Goal: Transaction & Acquisition: Purchase product/service

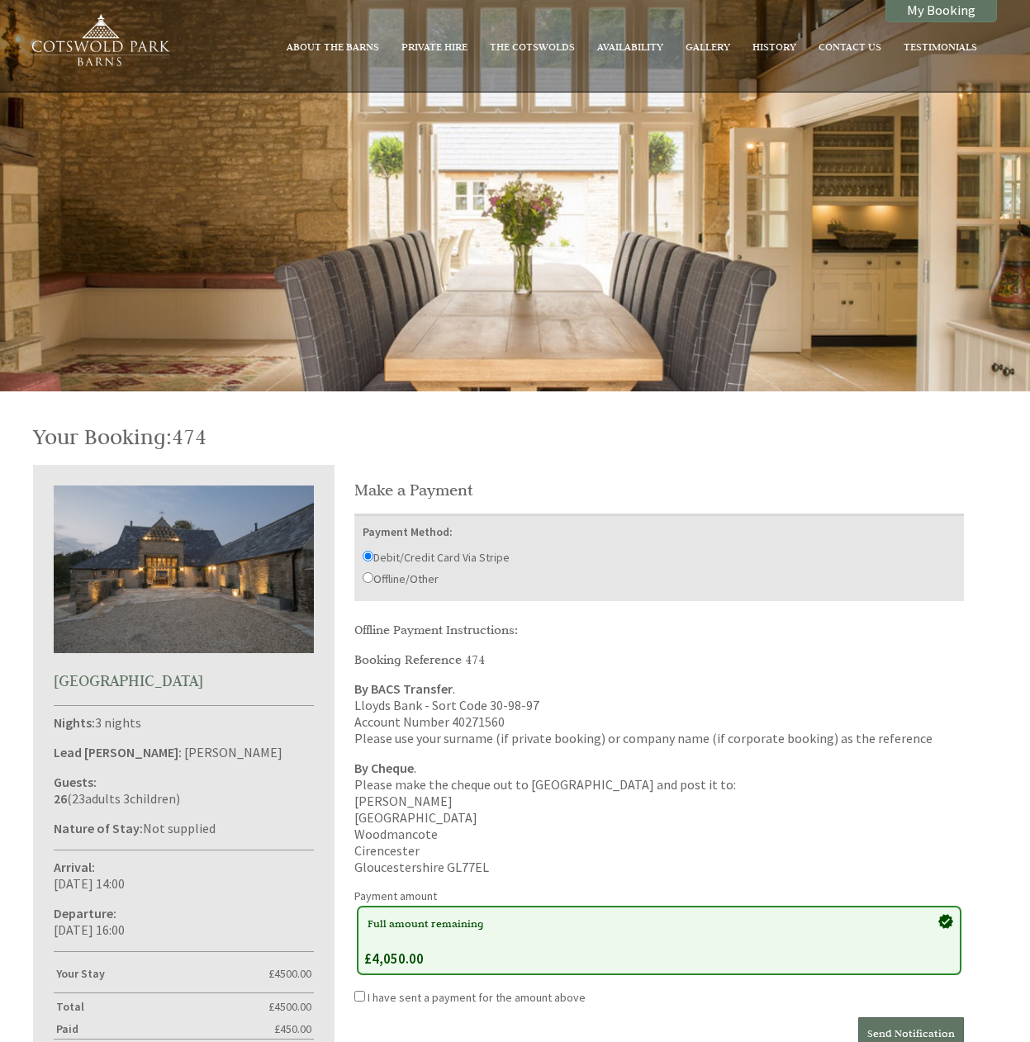
scroll to position [357, 0]
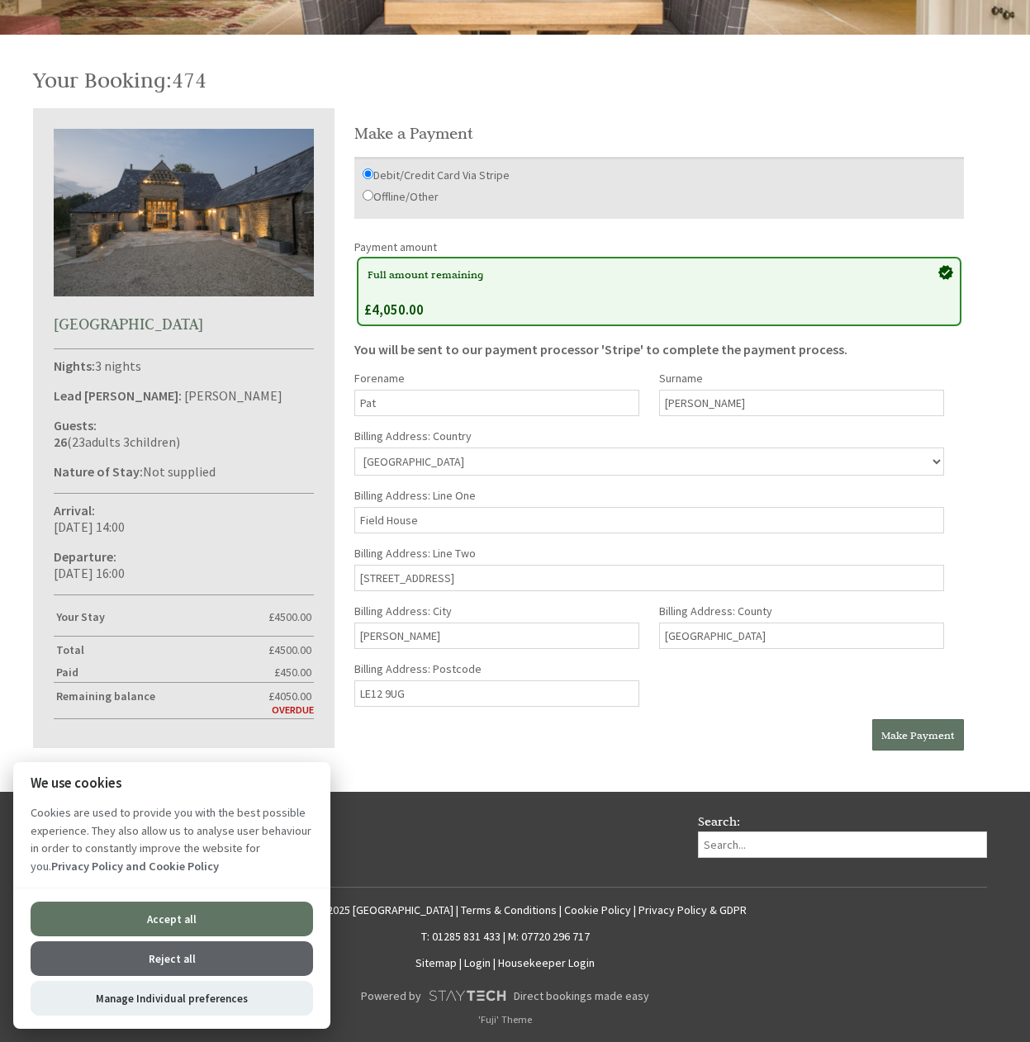
click at [425, 516] on input "Field House" at bounding box center [649, 520] width 590 height 26
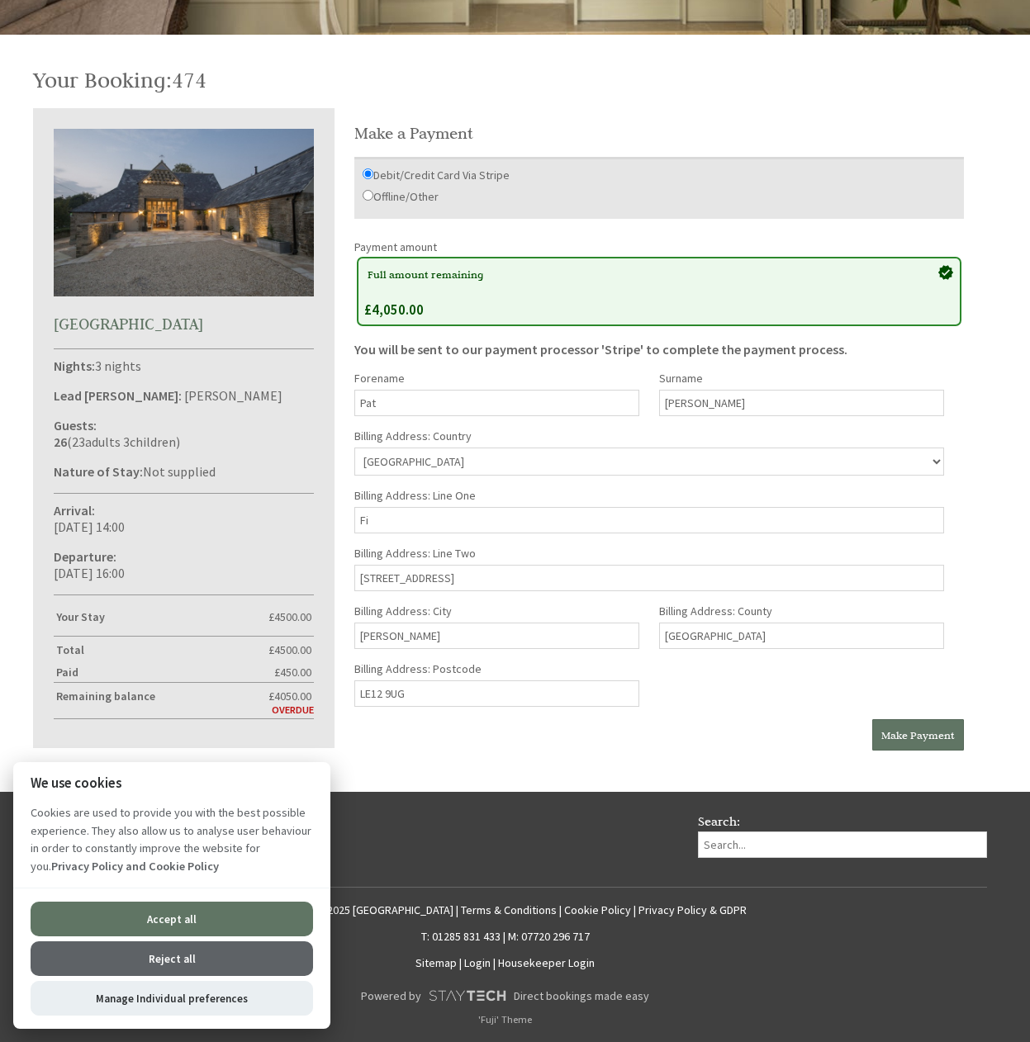
type input "F"
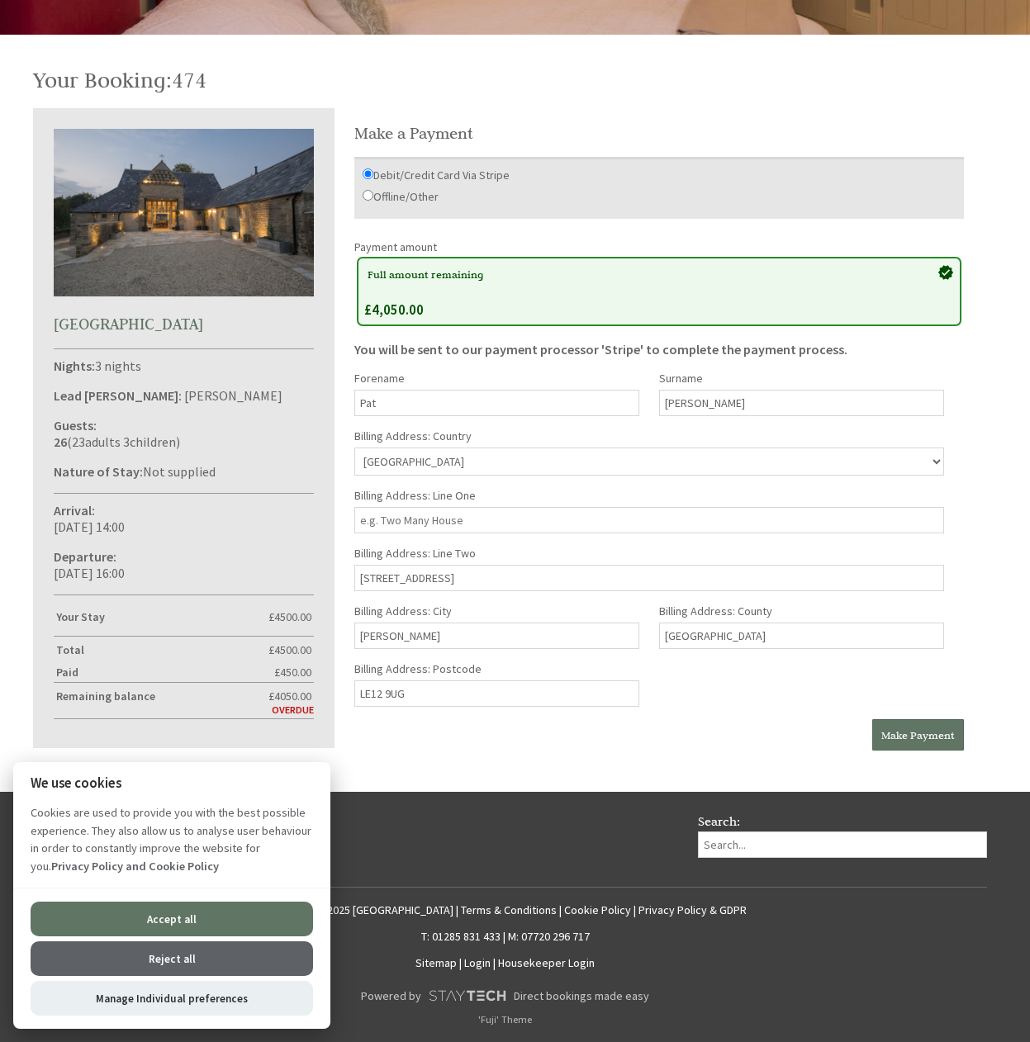
click at [456, 577] on input "29 Church Street" at bounding box center [649, 578] width 590 height 26
type input "2"
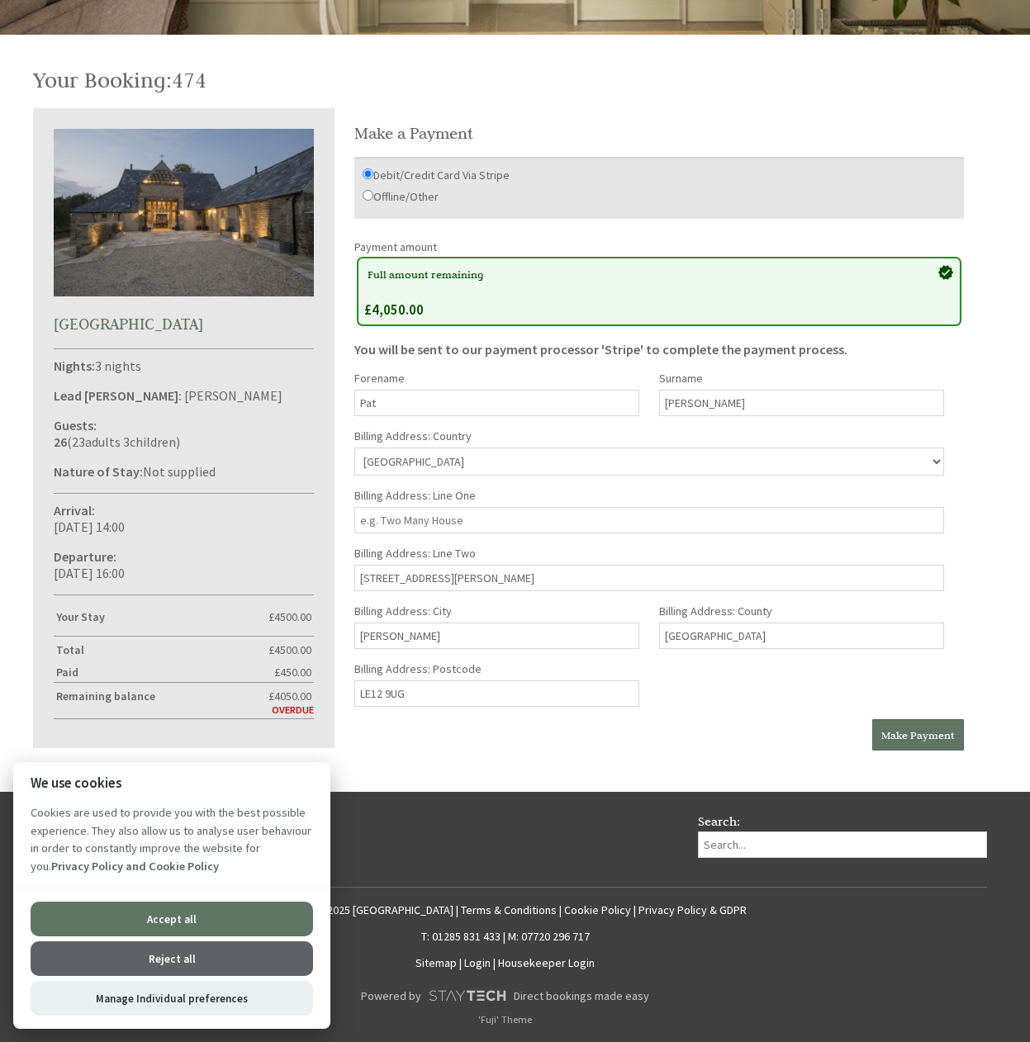
type input "86 Ashby Road"
click at [414, 633] on input "Belton" at bounding box center [496, 636] width 285 height 26
type input "B"
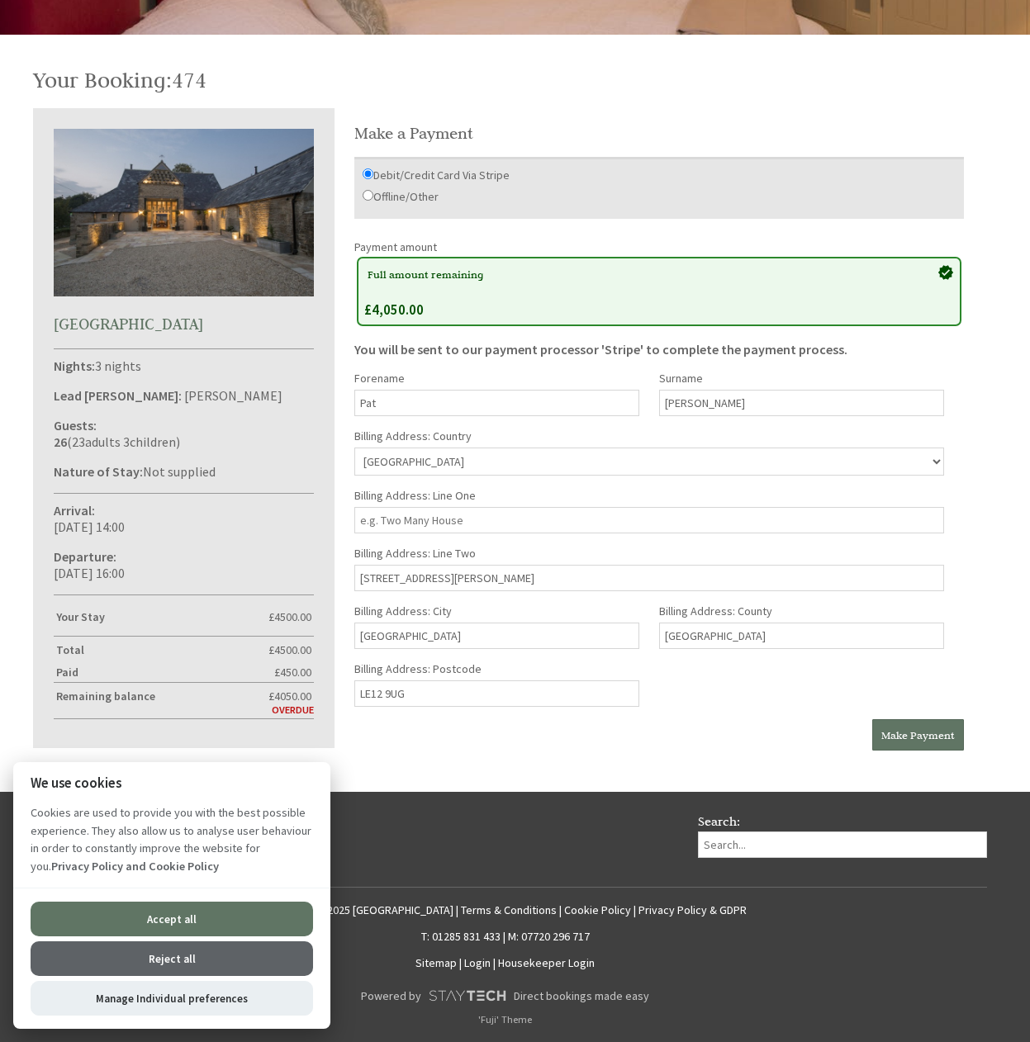
type input "Derby"
click at [752, 632] on input "Loughborough" at bounding box center [801, 636] width 285 height 26
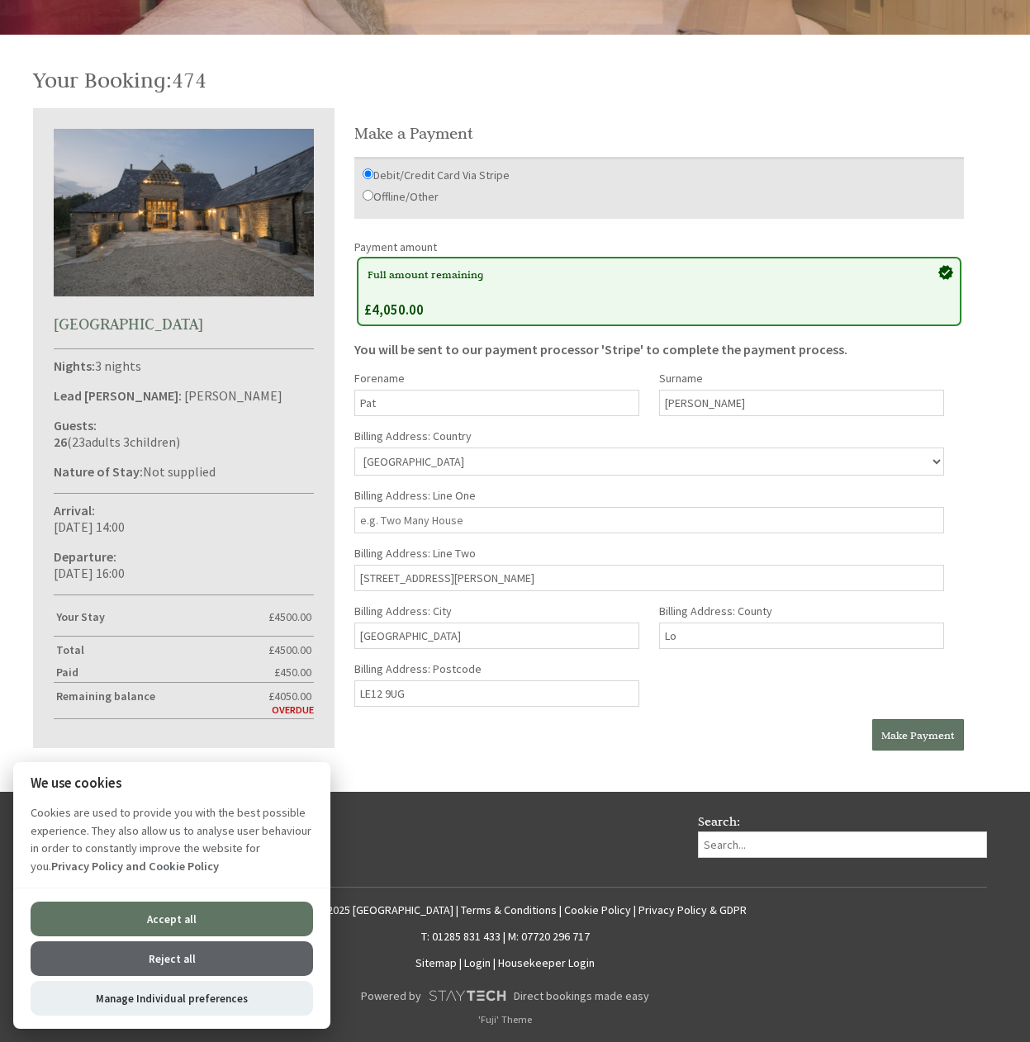
type input "L"
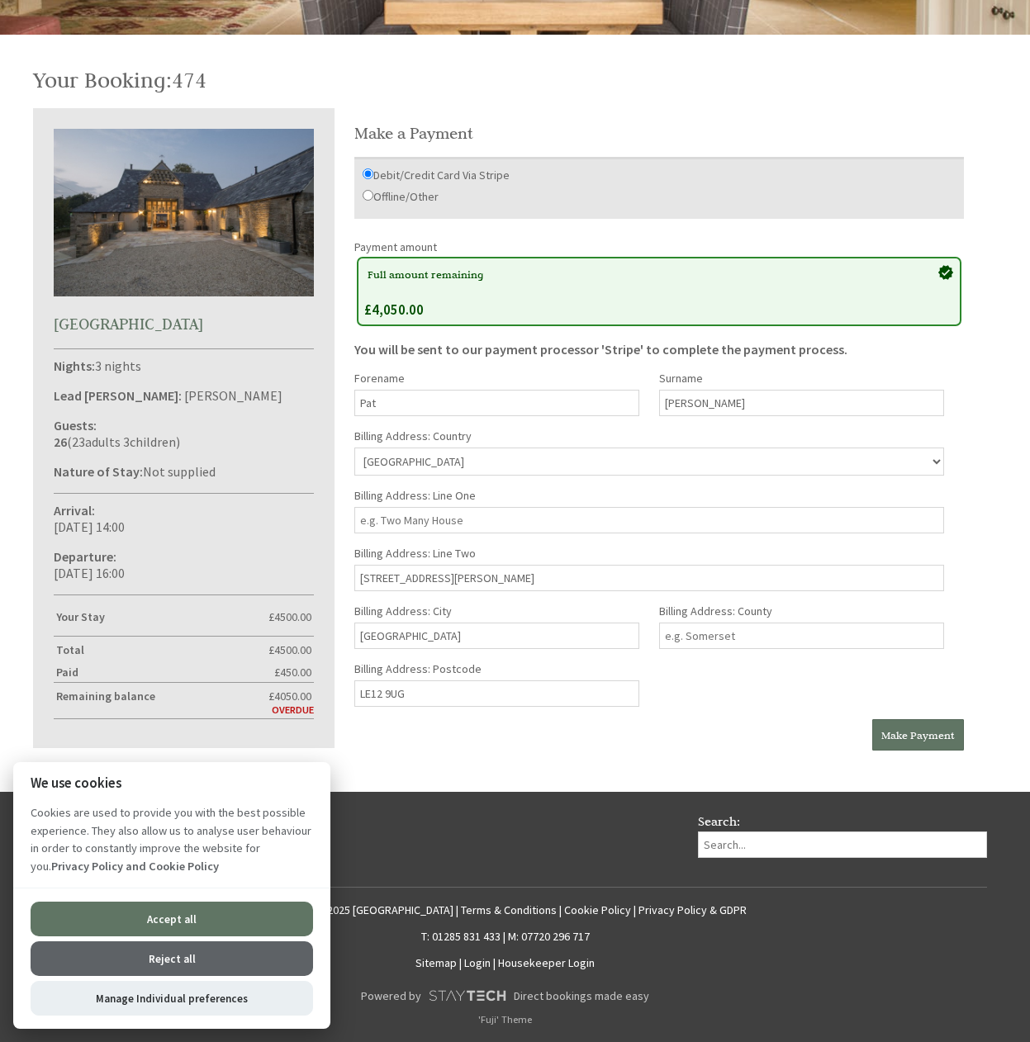
click at [585, 575] on input "86 Ashby Road" at bounding box center [649, 578] width 590 height 26
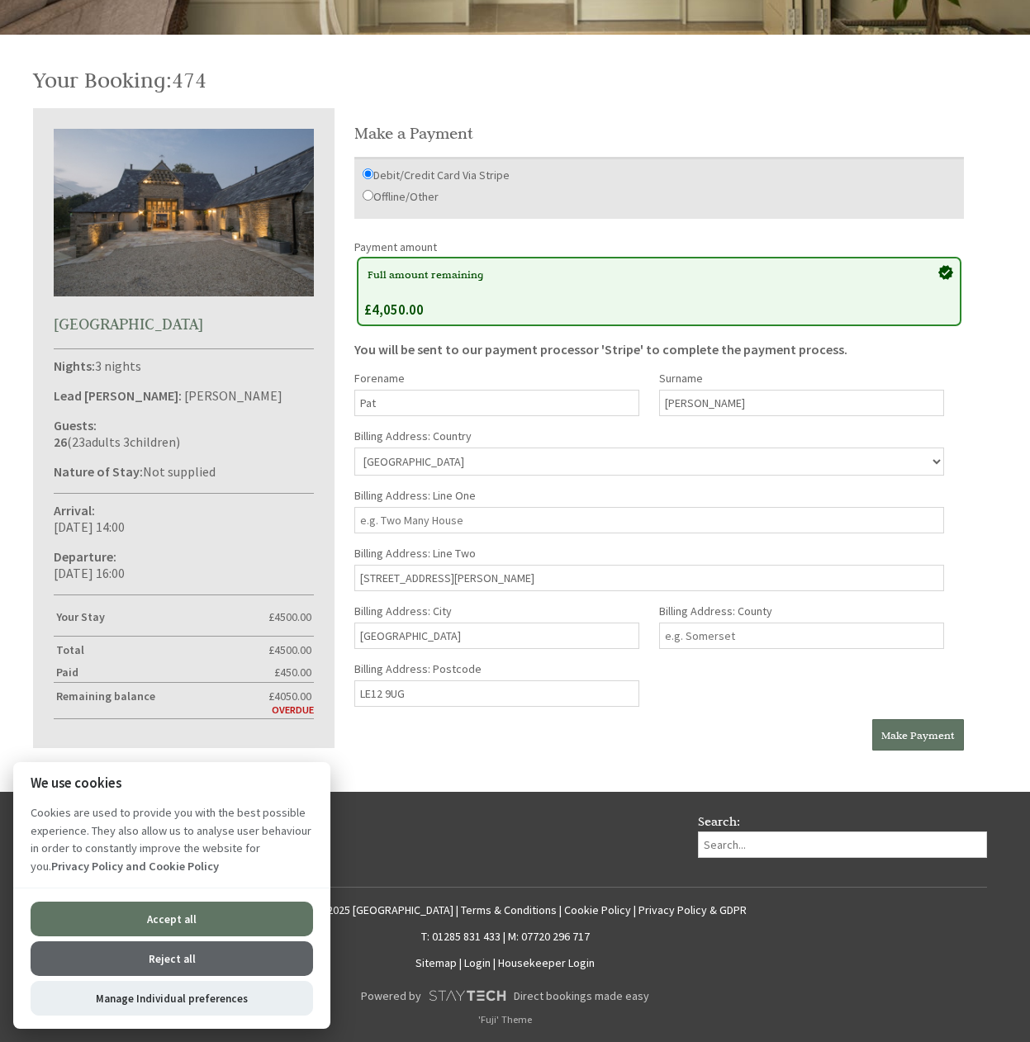
type input "86 Ashby Road Melbourne"
click at [476, 518] on input "Billing Address: Line One" at bounding box center [649, 520] width 590 height 26
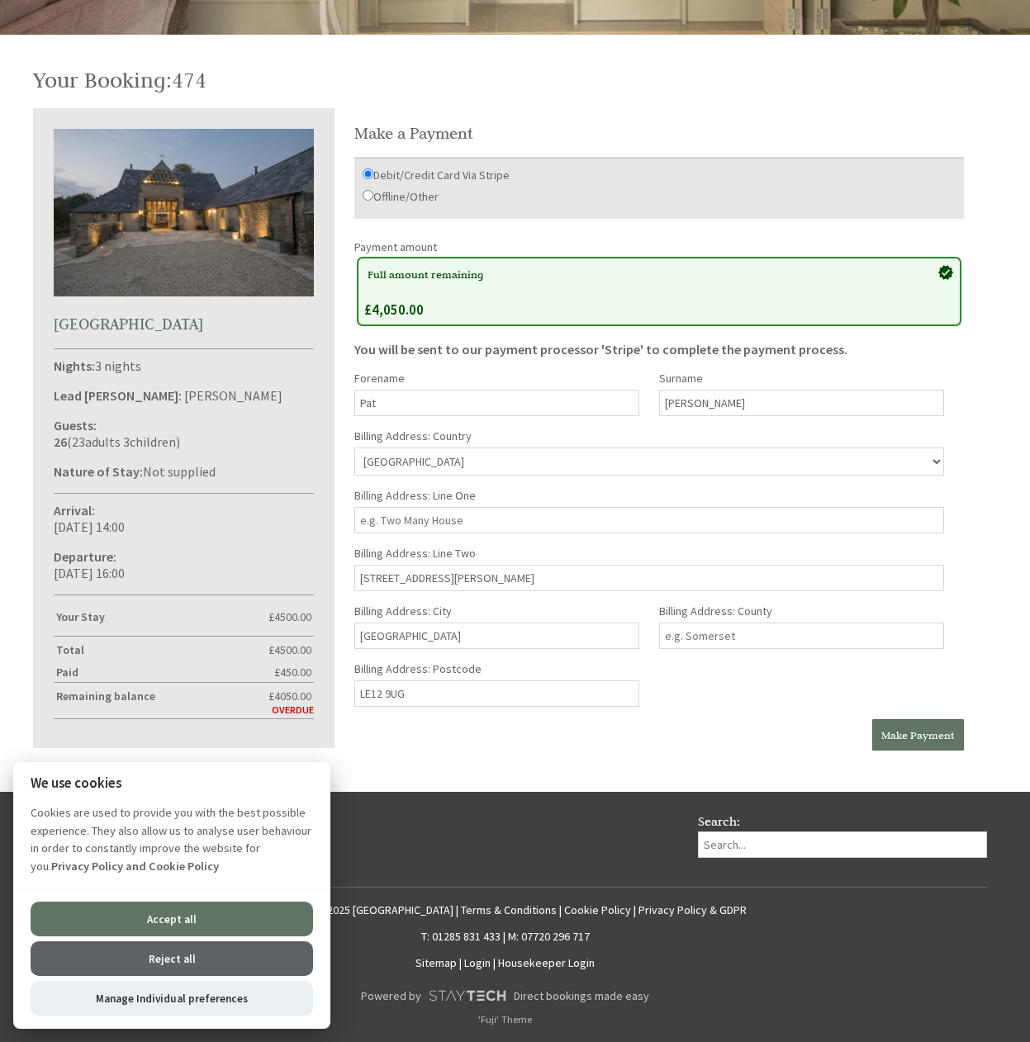
click at [474, 518] on input "Billing Address: Line One" at bounding box center [649, 520] width 590 height 26
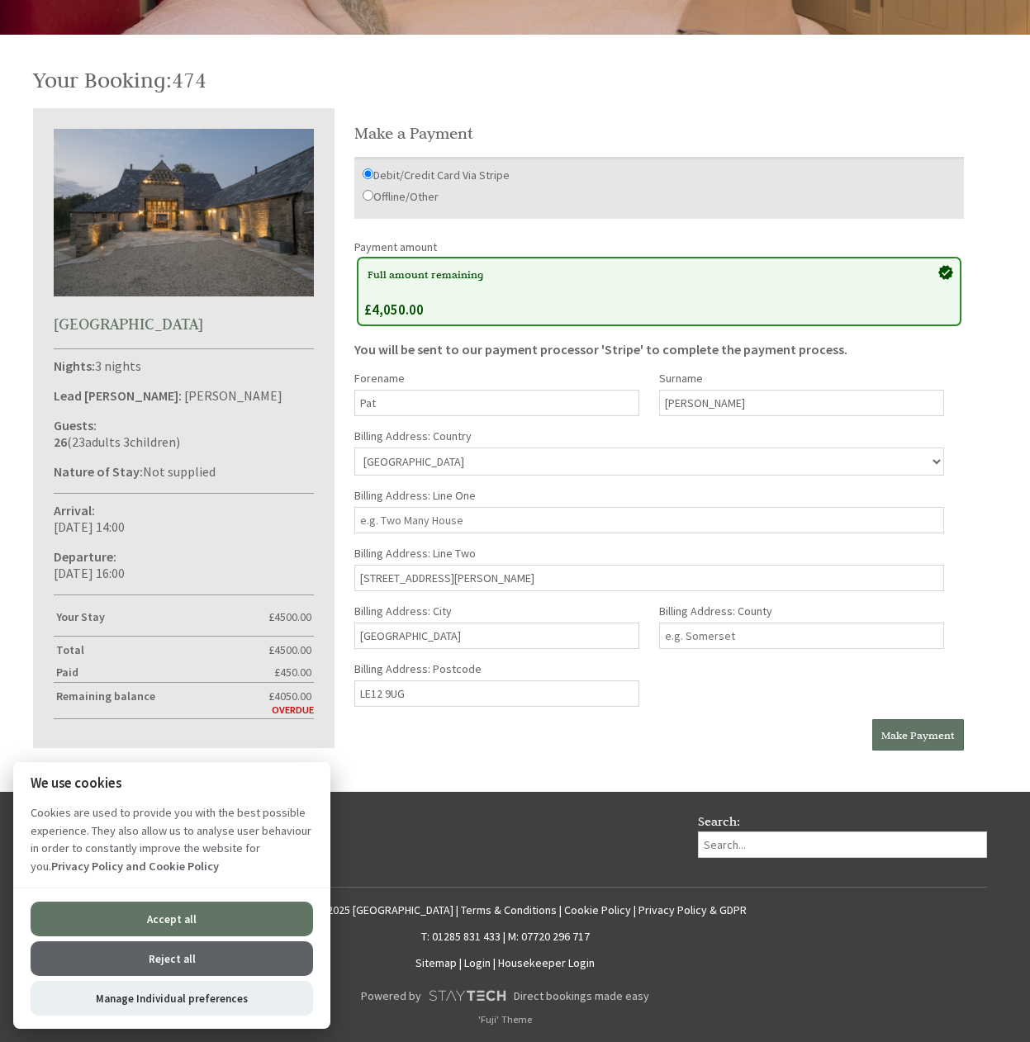
click at [752, 709] on div "Forename Pat Surname Clancy Email pat@clancyonline.com Phone Number +4478504541…" at bounding box center [649, 545] width 610 height 349
click at [740, 640] on input "Billing Address: County" at bounding box center [801, 636] width 285 height 26
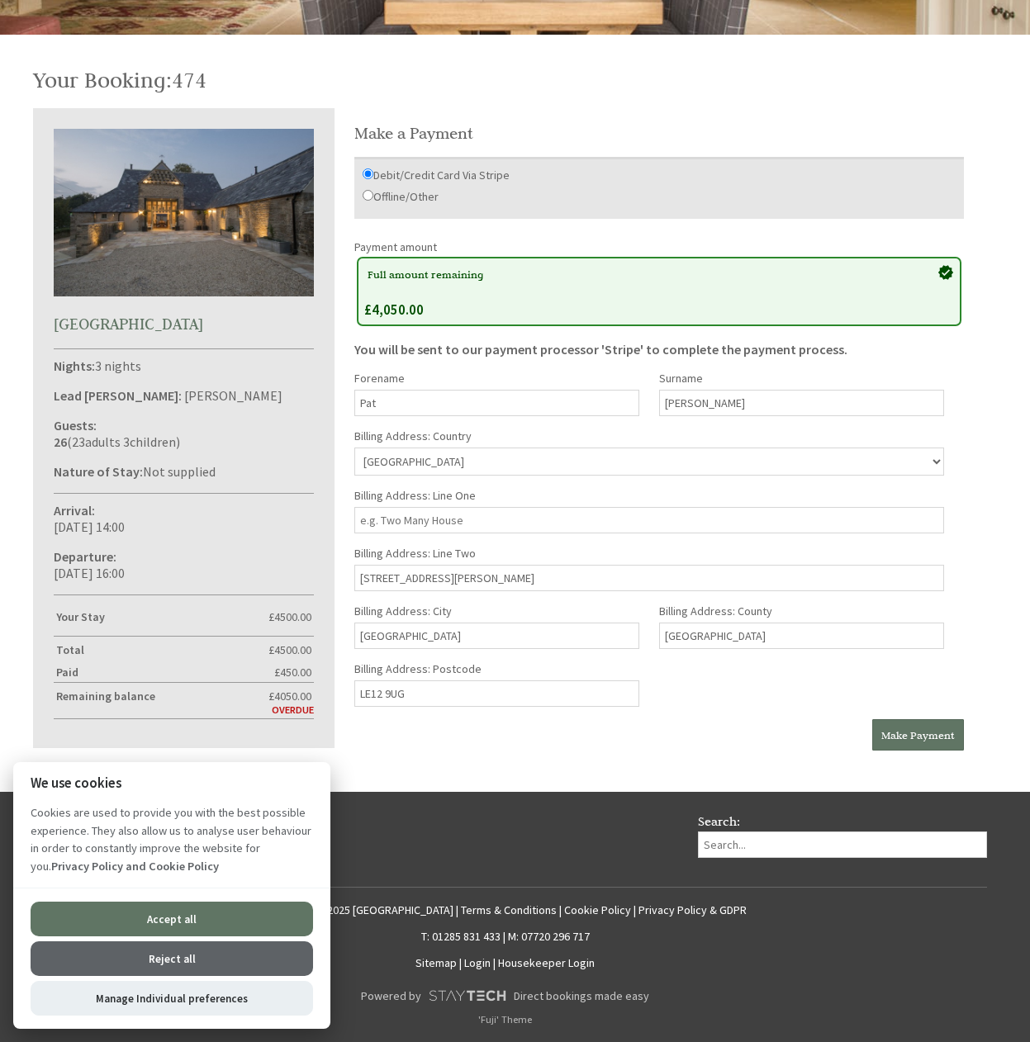
type input "DERBYSHIRE"
click at [425, 691] on input "LE12 9UG" at bounding box center [496, 694] width 285 height 26
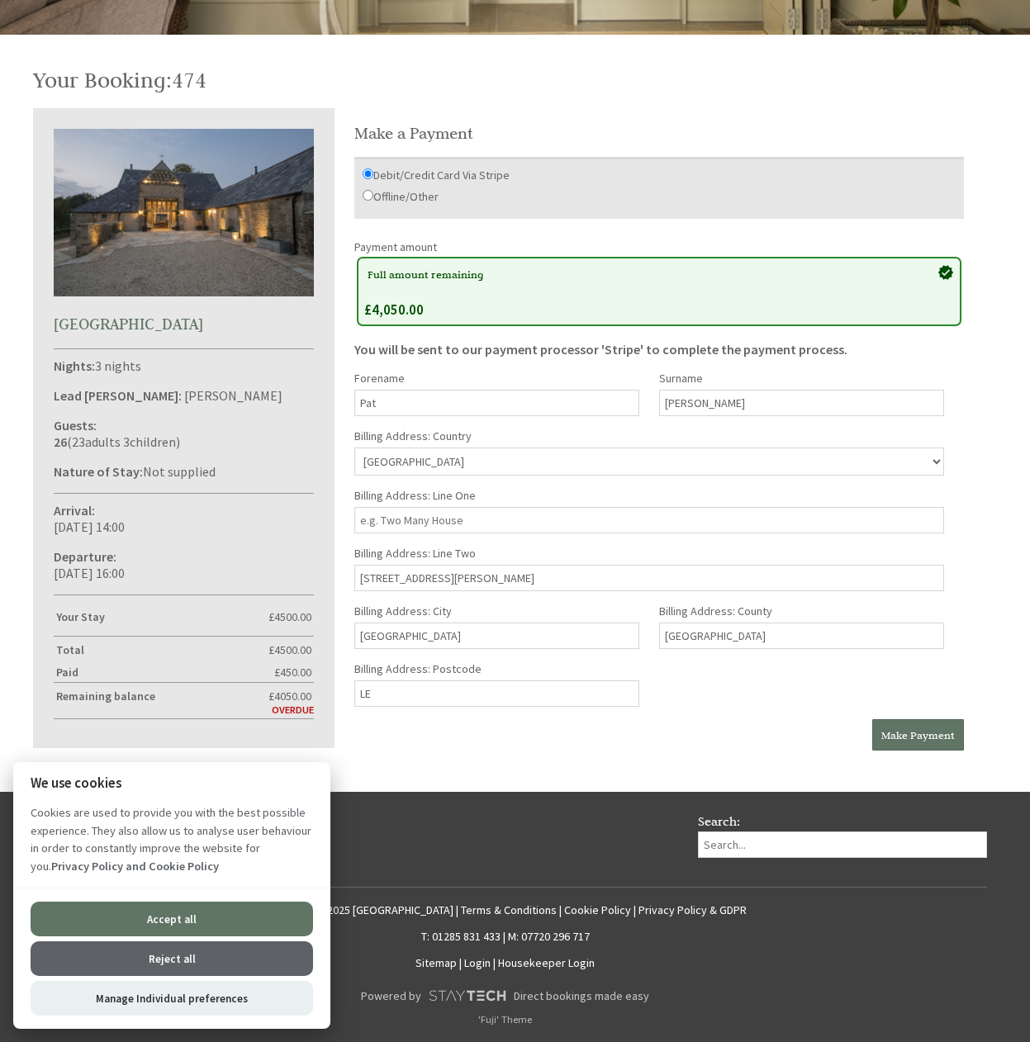
type input "L"
type input "DE73 8ES"
click at [430, 578] on input "86 Ashby Road Melbourne" at bounding box center [649, 578] width 590 height 26
click at [974, 624] on div "Your Booking: 474 Cotswold Park Barns Nights: 3 nights Lead Booker: Mrs Pat Cla…" at bounding box center [505, 405] width 964 height 708
click at [913, 735] on span "Make Payment" at bounding box center [918, 734] width 74 height 13
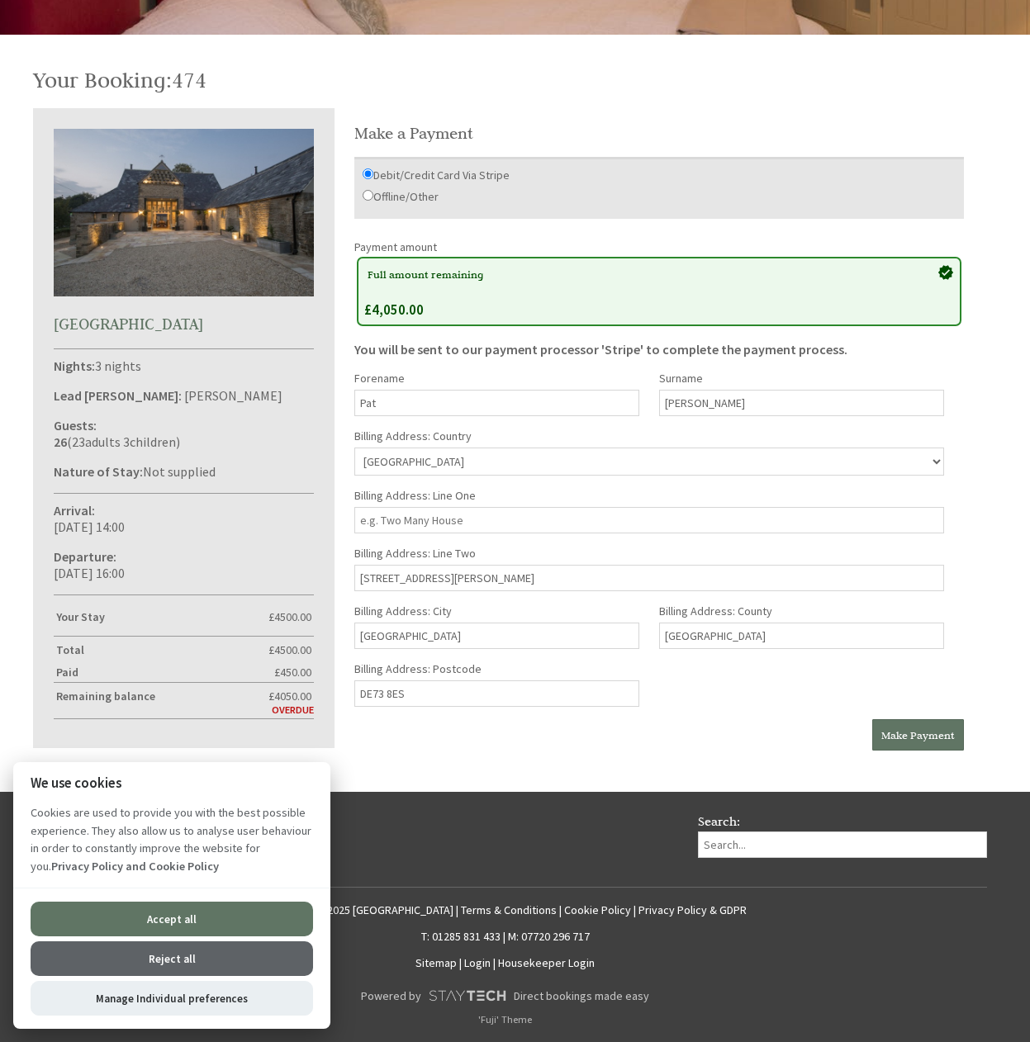
click at [546, 507] on input "Billing Address: Line One" at bounding box center [649, 520] width 590 height 26
click at [486, 519] on input "Billing Address: Line One" at bounding box center [649, 520] width 590 height 26
click at [484, 520] on input "Billing Address: Line One" at bounding box center [649, 520] width 590 height 26
drag, startPoint x: 363, startPoint y: 519, endPoint x: 456, endPoint y: 528, distance: 93.8
click at [456, 528] on input "Billing Address: Line One" at bounding box center [649, 520] width 590 height 26
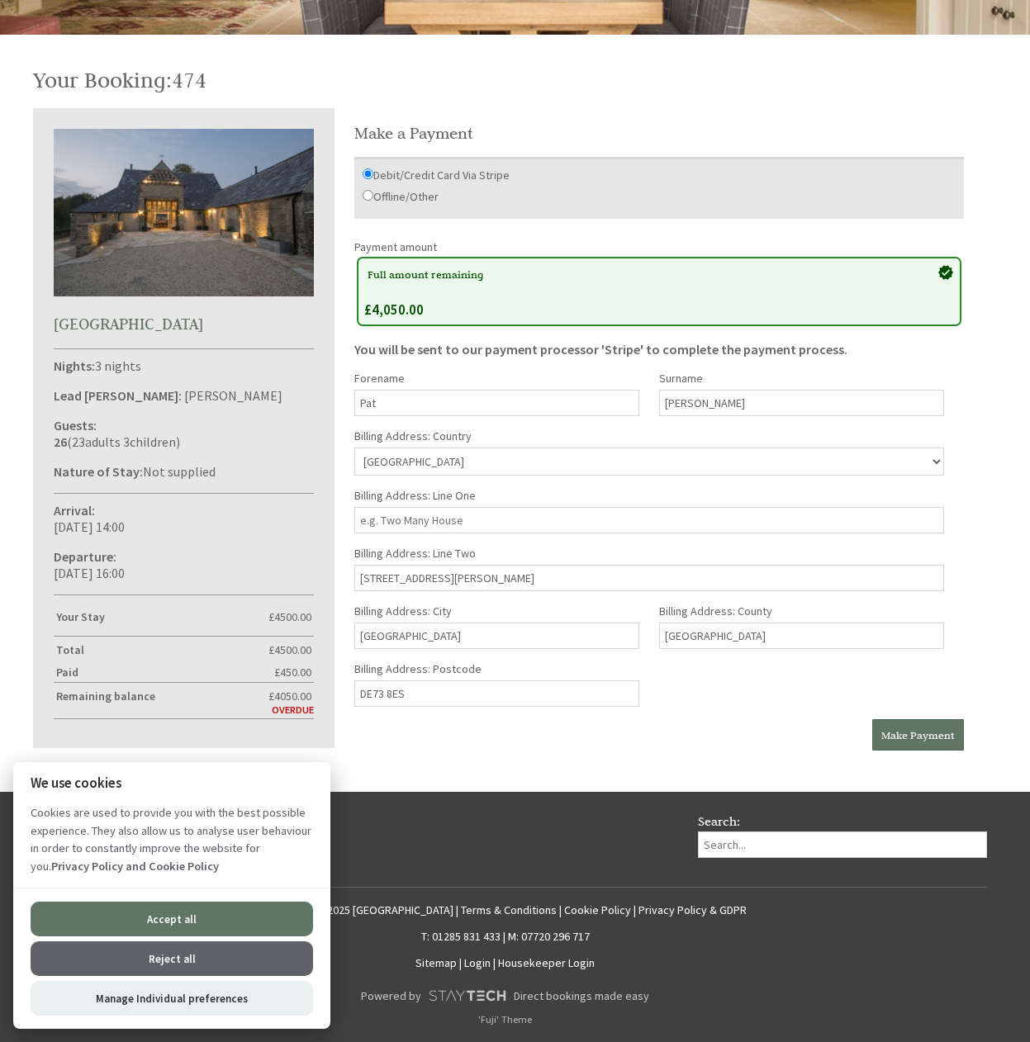
click at [470, 530] on input "Billing Address: Line One" at bounding box center [649, 520] width 590 height 26
click at [691, 748] on div "Pay with Make Payment" at bounding box center [659, 734] width 610 height 31
drag, startPoint x: 433, startPoint y: 581, endPoint x: 354, endPoint y: 565, distance: 80.0
click at [354, 565] on input "86 Ashby Road, Melbourne" at bounding box center [649, 578] width 590 height 26
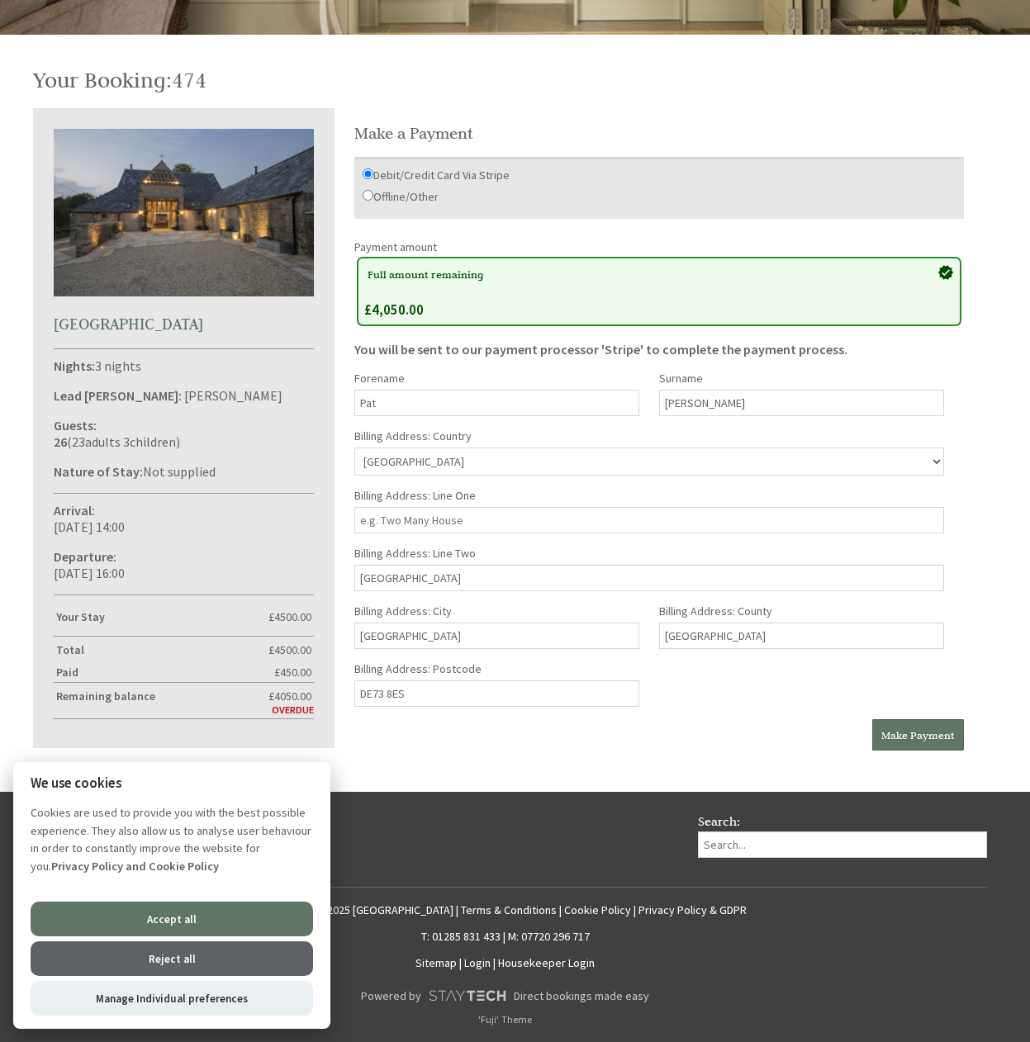
type input "Melbourne"
click at [431, 520] on input "Billing Address: Line One" at bounding box center [649, 520] width 590 height 26
drag, startPoint x: 431, startPoint y: 520, endPoint x: 423, endPoint y: 520, distance: 8.3
click at [423, 520] on input "Billing Address: Line One" at bounding box center [649, 520] width 590 height 26
type input "86 ASHBY ROAD"
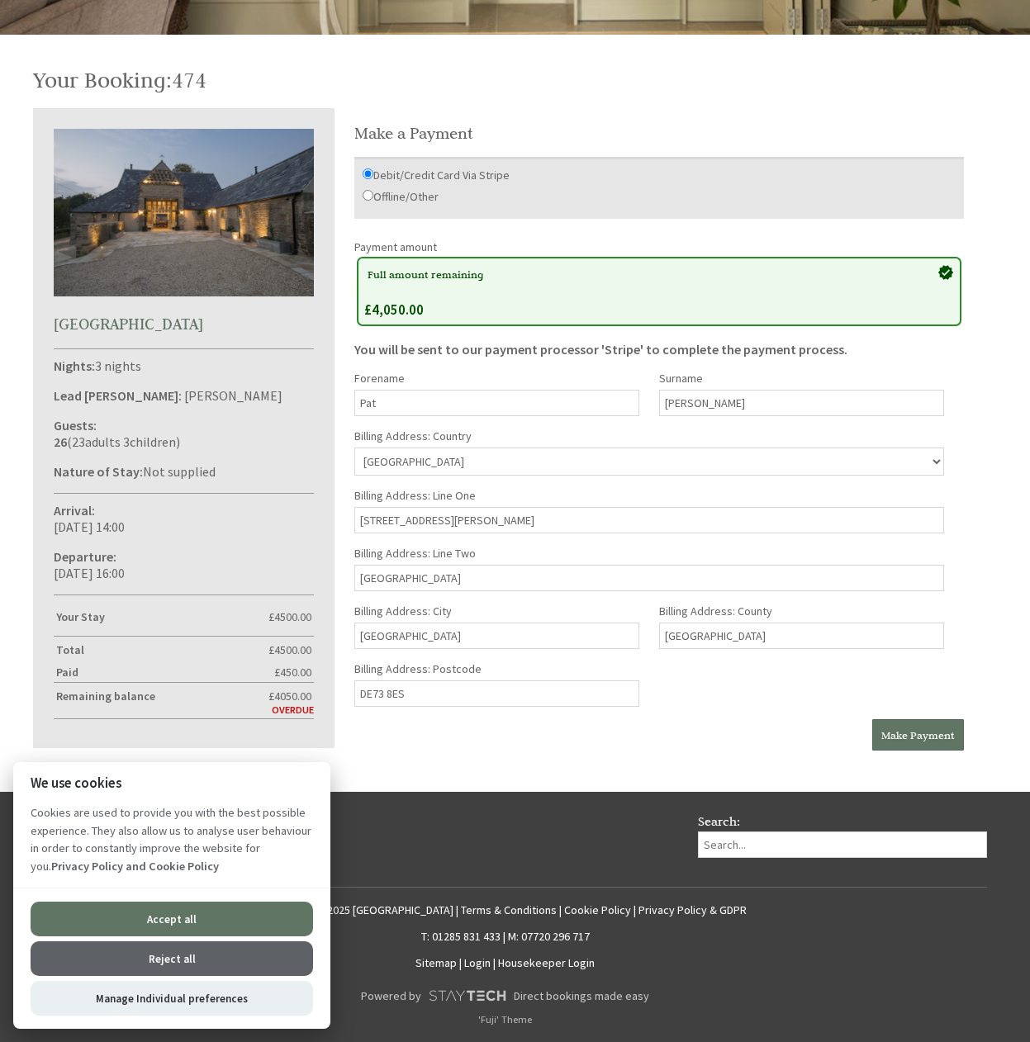
click at [363, 579] on input "Melbourne" at bounding box center [649, 578] width 590 height 26
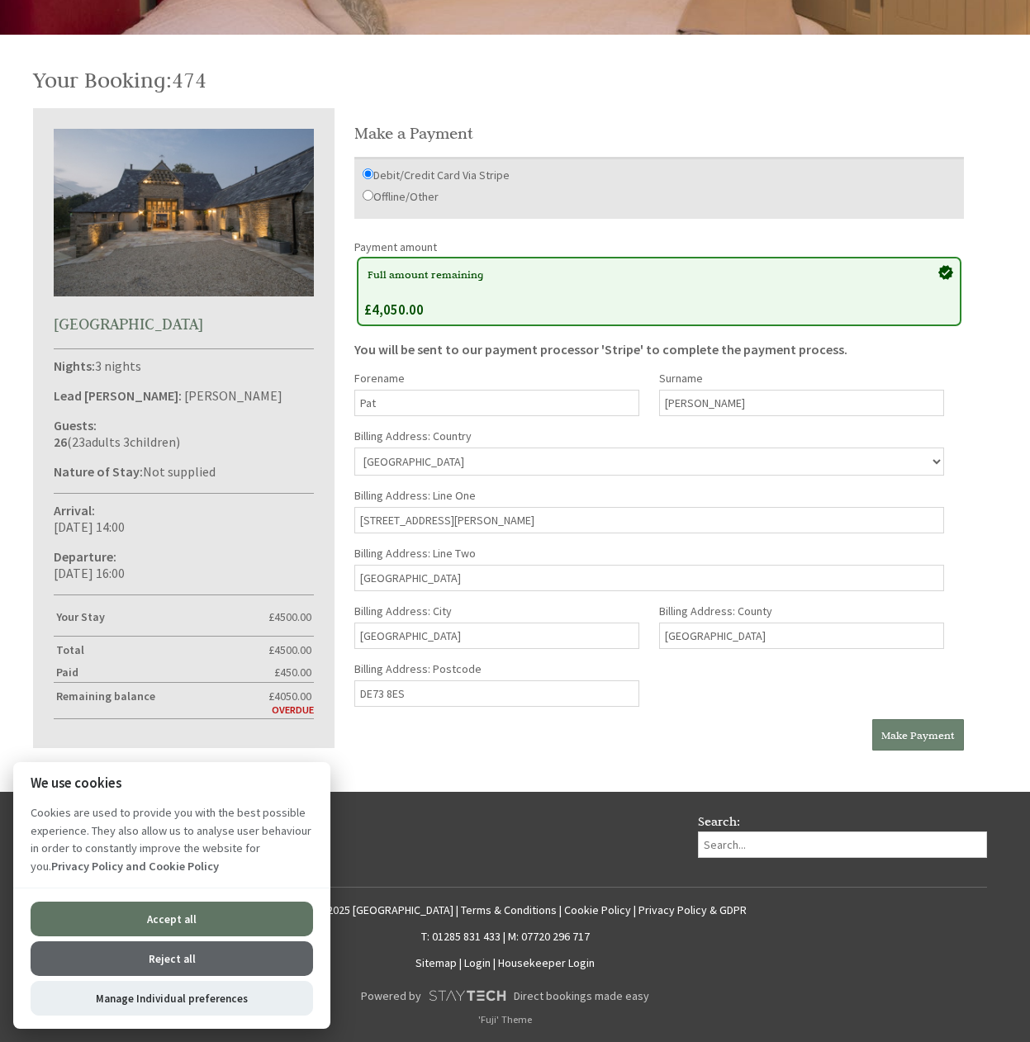
type input "Melbourne"
click at [909, 738] on span "Make Payment" at bounding box center [918, 734] width 74 height 13
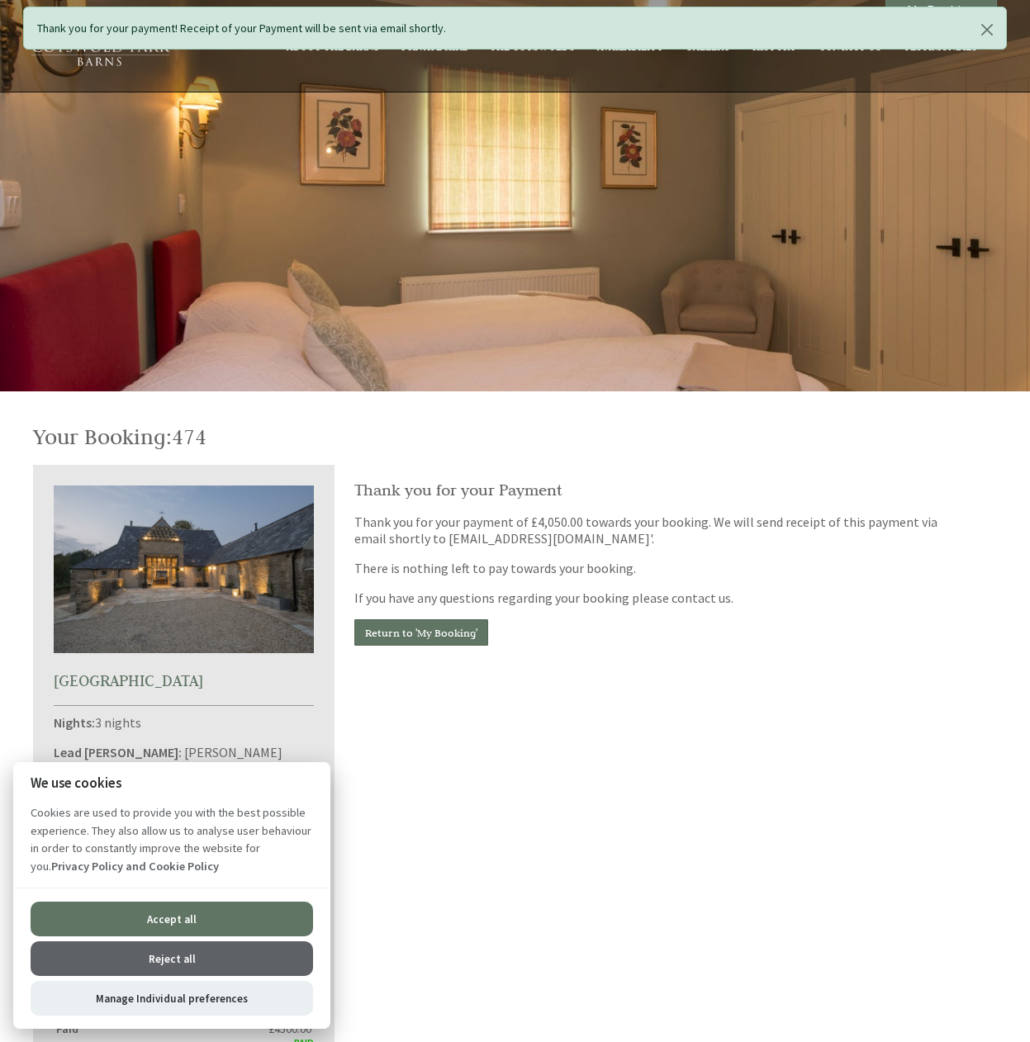
scroll to position [322, 0]
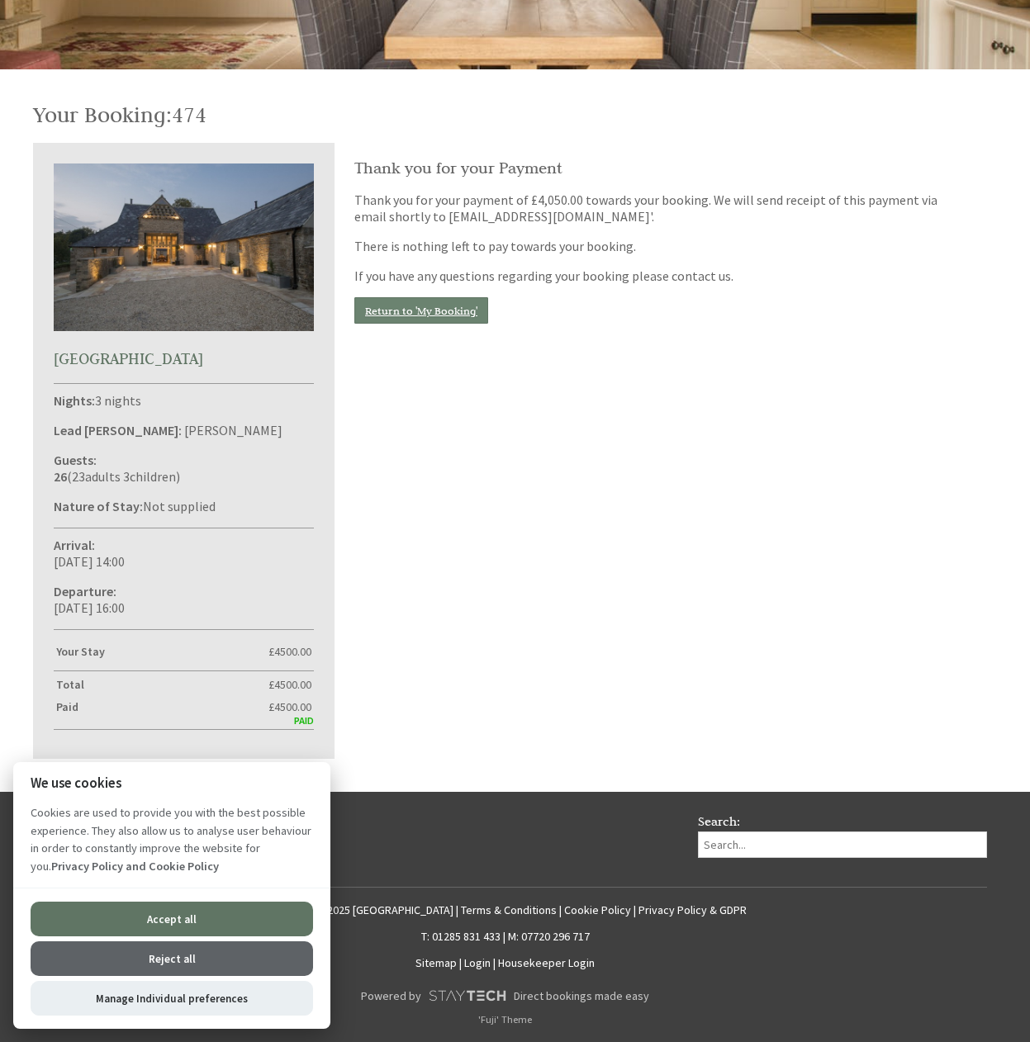
click at [391, 310] on link "Return to 'My Booking'" at bounding box center [421, 310] width 134 height 26
